Goal: Task Accomplishment & Management: Complete application form

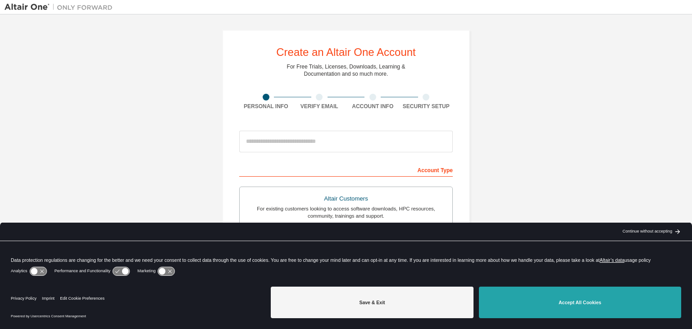
click at [528, 303] on button "Accept All Cookies" at bounding box center [580, 303] width 202 height 32
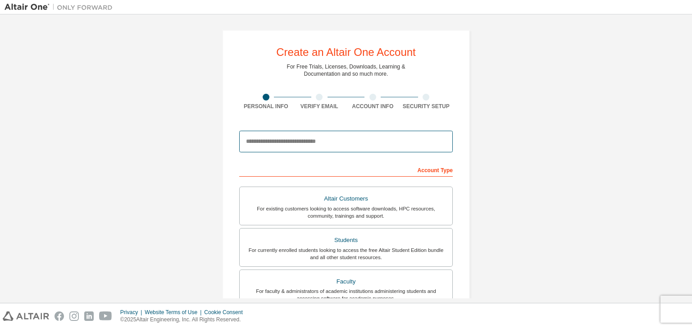
click at [320, 134] on input "email" at bounding box center [346, 142] width 214 height 22
type input "**********"
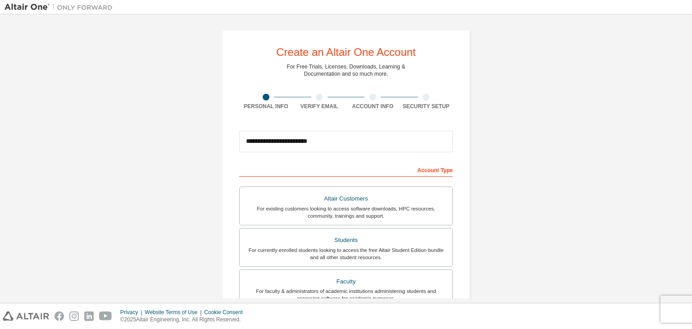
click at [366, 169] on div "Account Type" at bounding box center [346, 169] width 214 height 14
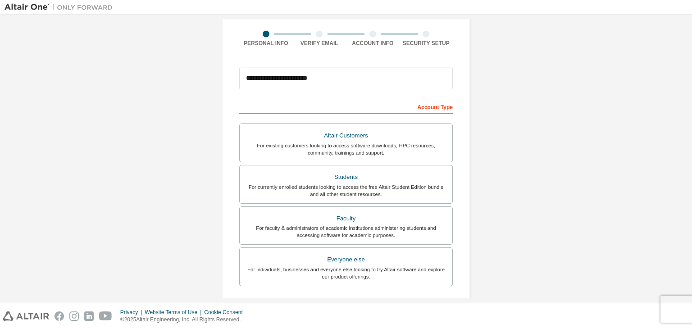
scroll to position [64, 0]
click at [335, 181] on div "Students" at bounding box center [346, 176] width 202 height 13
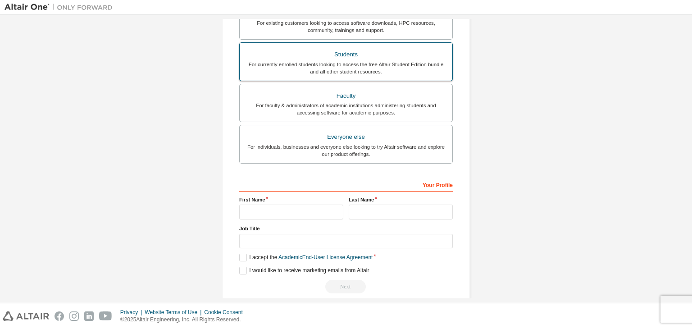
scroll to position [196, 0]
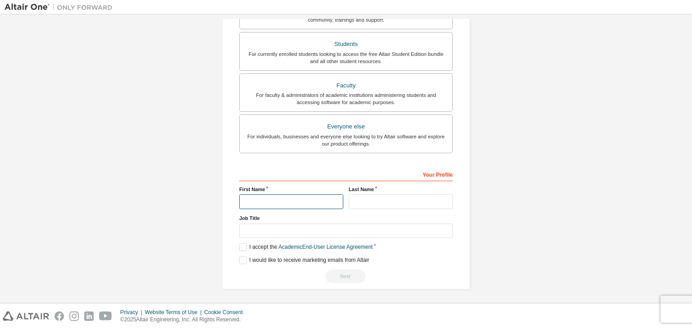
click at [306, 200] on input "text" at bounding box center [291, 201] width 104 height 15
type input "********"
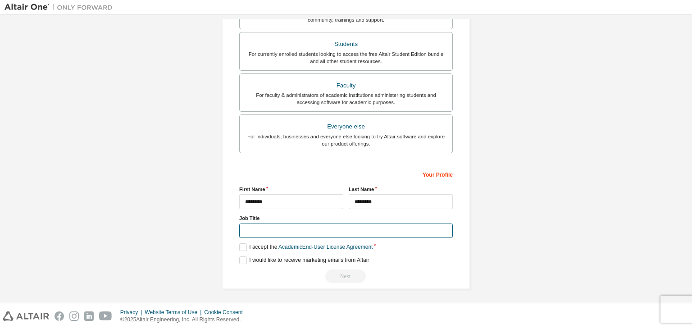
click at [290, 229] on input "text" at bounding box center [346, 231] width 214 height 15
type input "*******"
click at [239, 243] on label "I accept the Academic End-User License Agreement" at bounding box center [305, 247] width 133 height 8
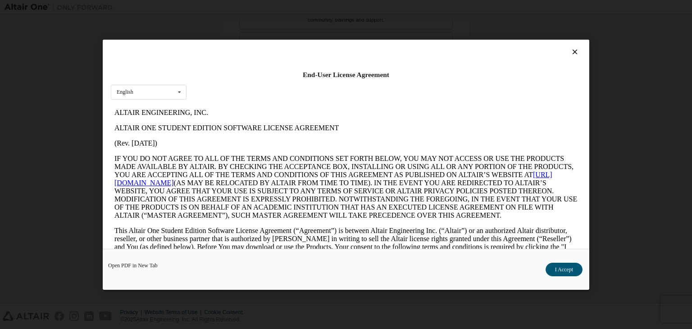
scroll to position [0, 0]
click at [559, 268] on button "I Accept" at bounding box center [564, 270] width 37 height 14
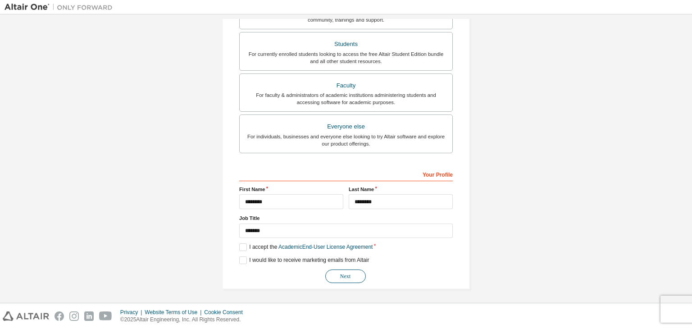
click at [338, 275] on button "Next" at bounding box center [345, 276] width 41 height 14
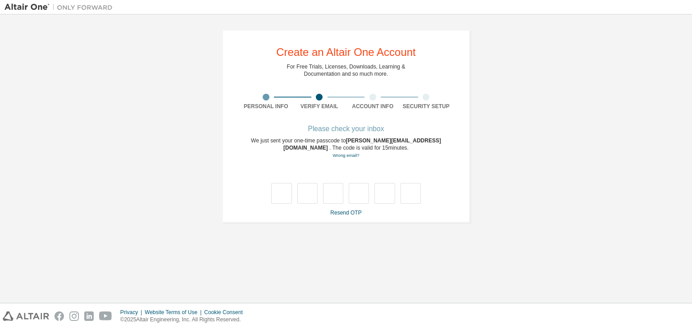
type input "*"
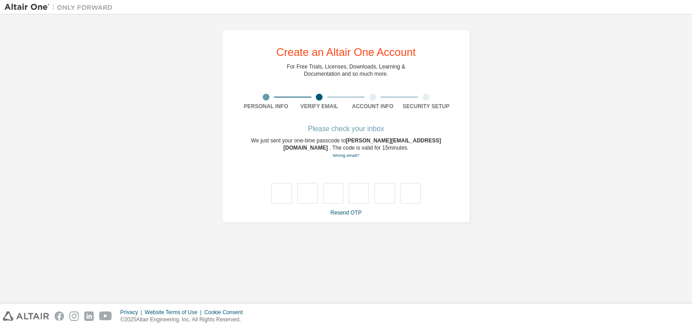
type input "*"
